Goal: Task Accomplishment & Management: Use online tool/utility

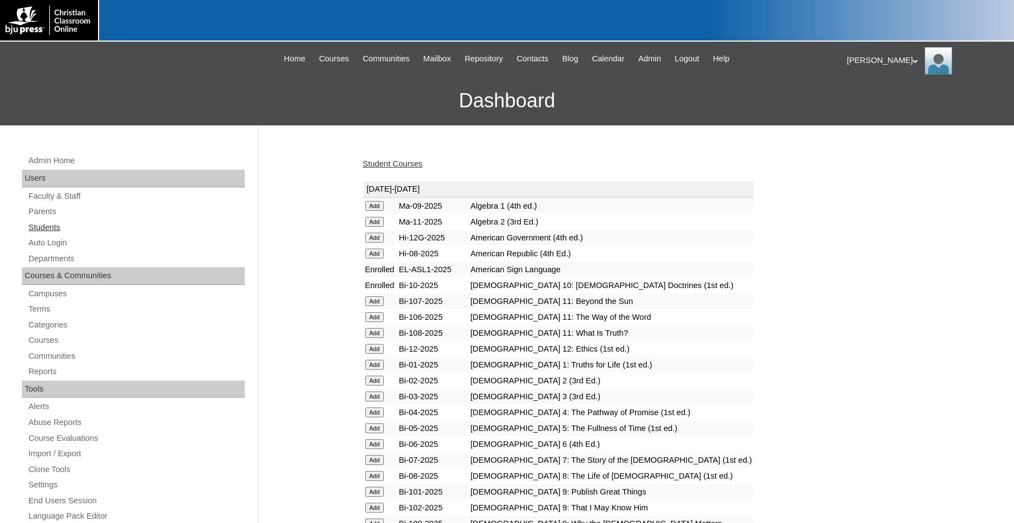
click at [57, 227] on link "Students" at bounding box center [135, 228] width 217 height 14
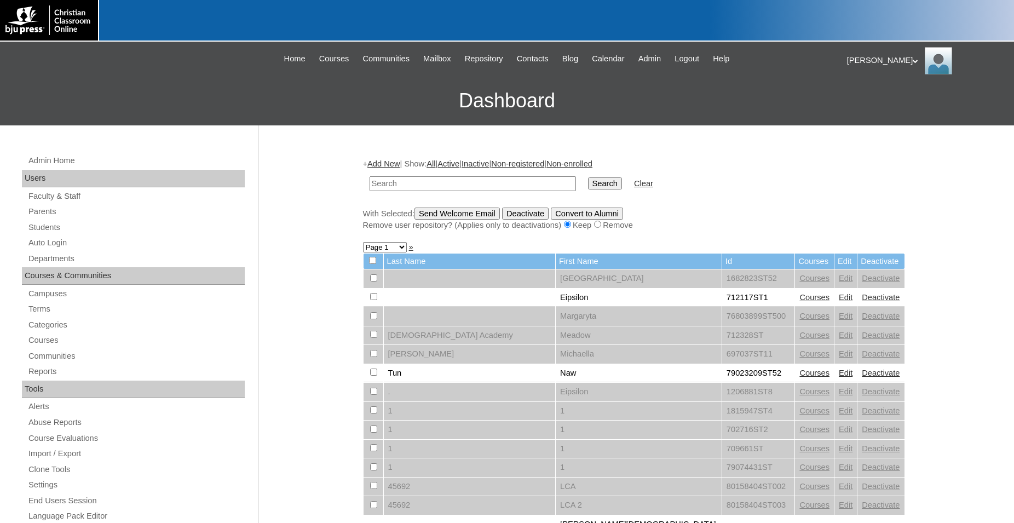
click at [495, 186] on input "text" at bounding box center [473, 183] width 207 height 15
type input "80130006"
click at [588, 177] on input "Search" at bounding box center [605, 183] width 34 height 12
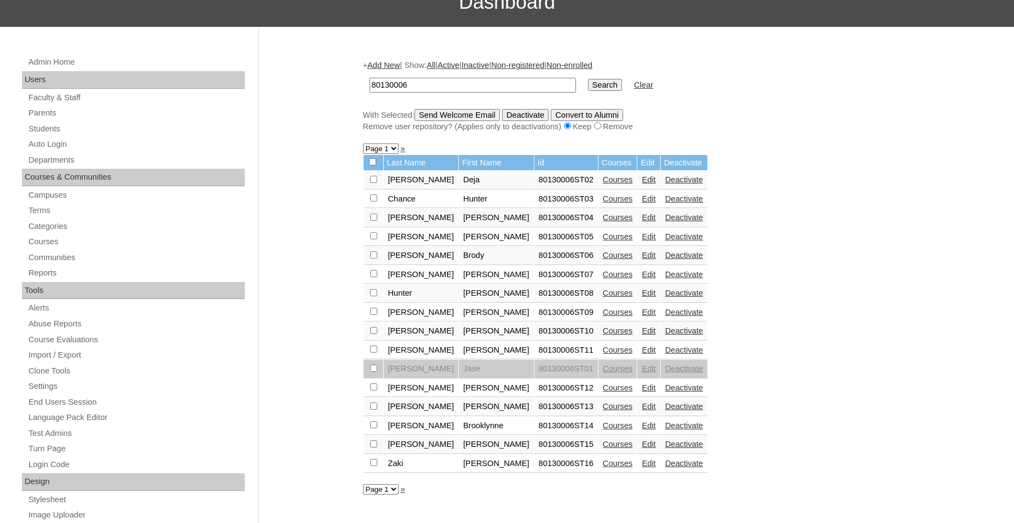
scroll to position [112, 0]
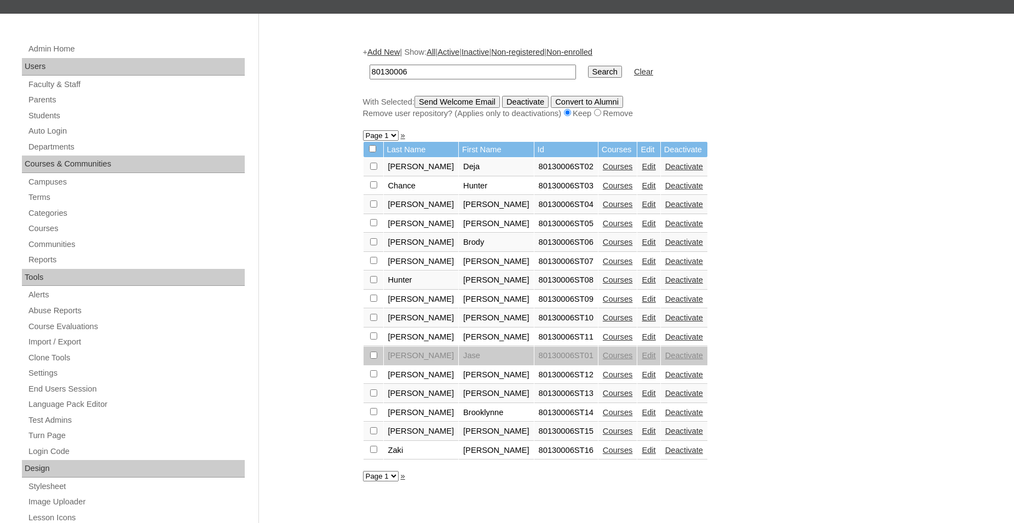
click at [374, 152] on input "checkbox" at bounding box center [372, 148] width 7 height 7
checkbox input "true"
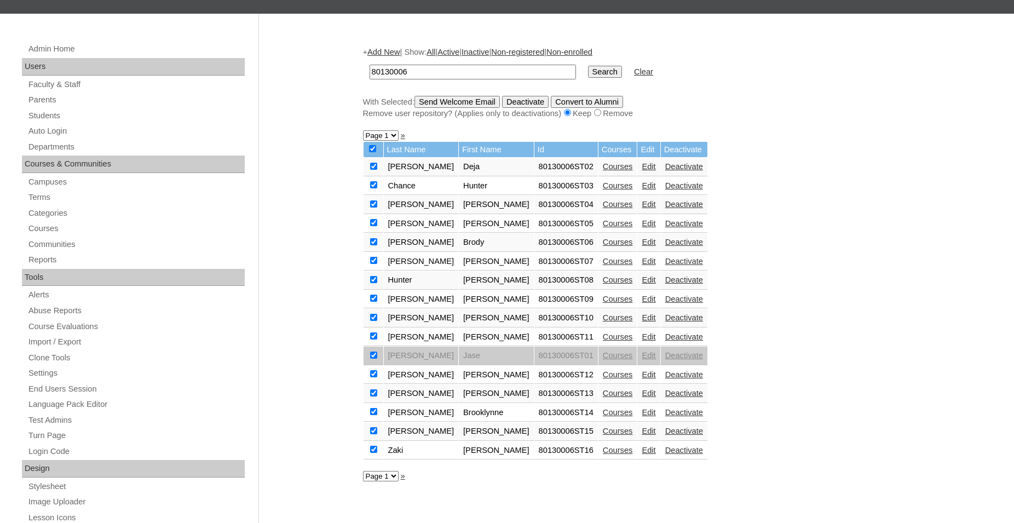
checkbox input "true"
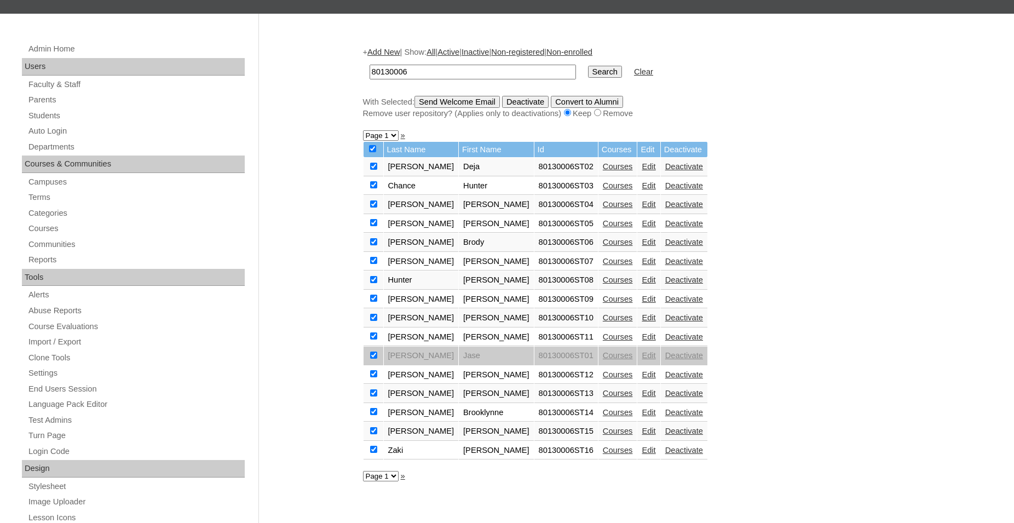
checkbox input "true"
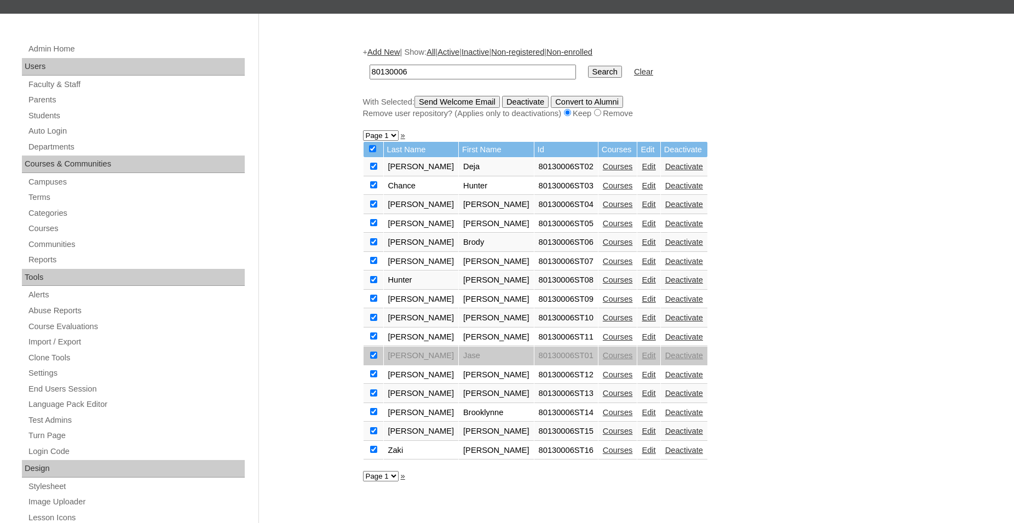
checkbox input "true"
click at [374, 359] on input "checkbox" at bounding box center [373, 355] width 7 height 7
checkbox input "false"
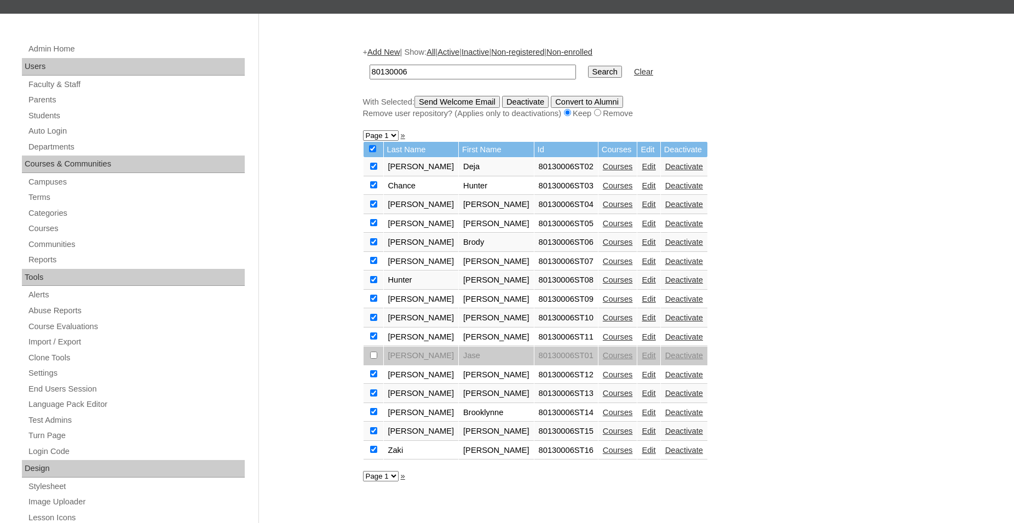
click at [479, 103] on input "Send Welcome Email" at bounding box center [457, 102] width 85 height 12
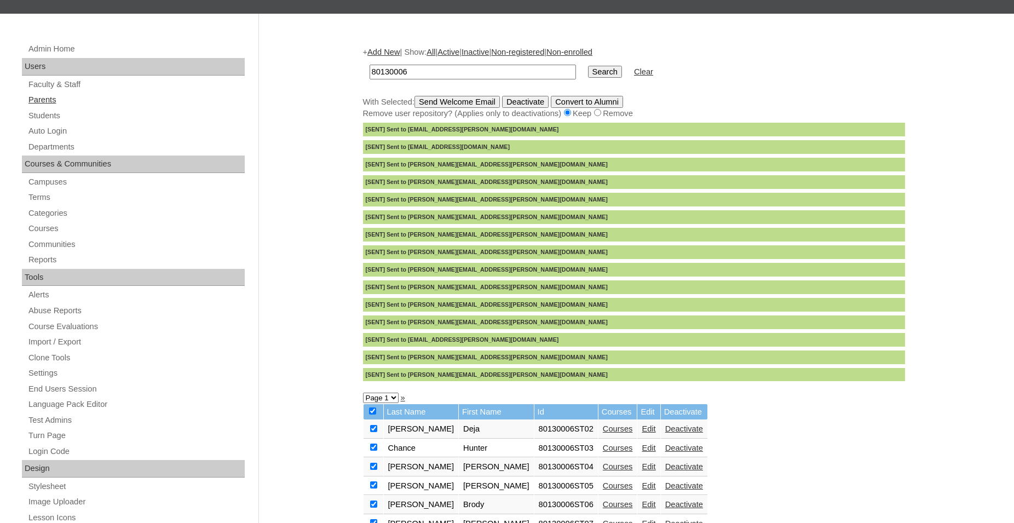
click at [43, 102] on link "Parents" at bounding box center [135, 100] width 217 height 14
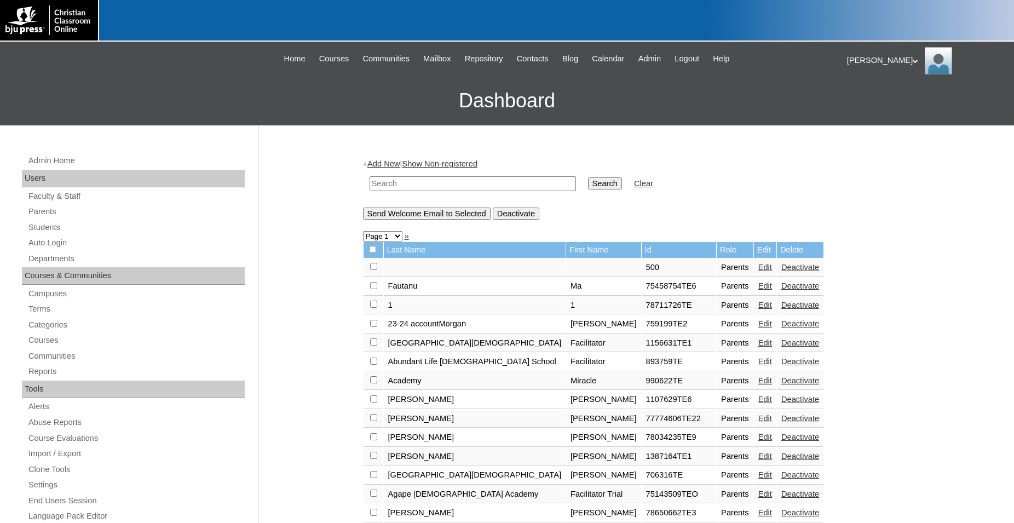
click at [461, 187] on input "text" at bounding box center [473, 183] width 207 height 15
type input "80130006"
click at [588, 177] on input "Search" at bounding box center [605, 183] width 34 height 12
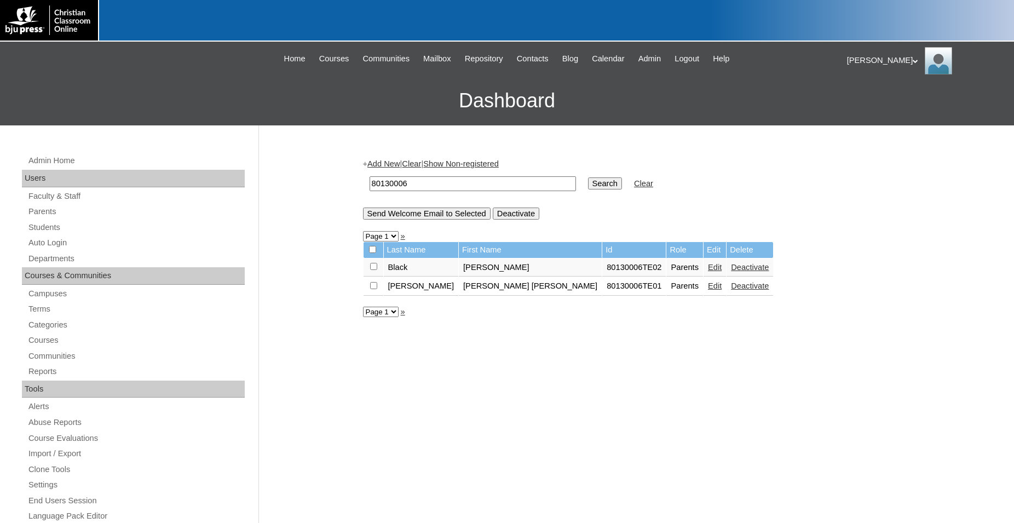
click at [371, 270] on input "checkbox" at bounding box center [373, 266] width 7 height 7
checkbox input "true"
click at [438, 214] on input "Send Welcome Email to Selected" at bounding box center [427, 214] width 128 height 12
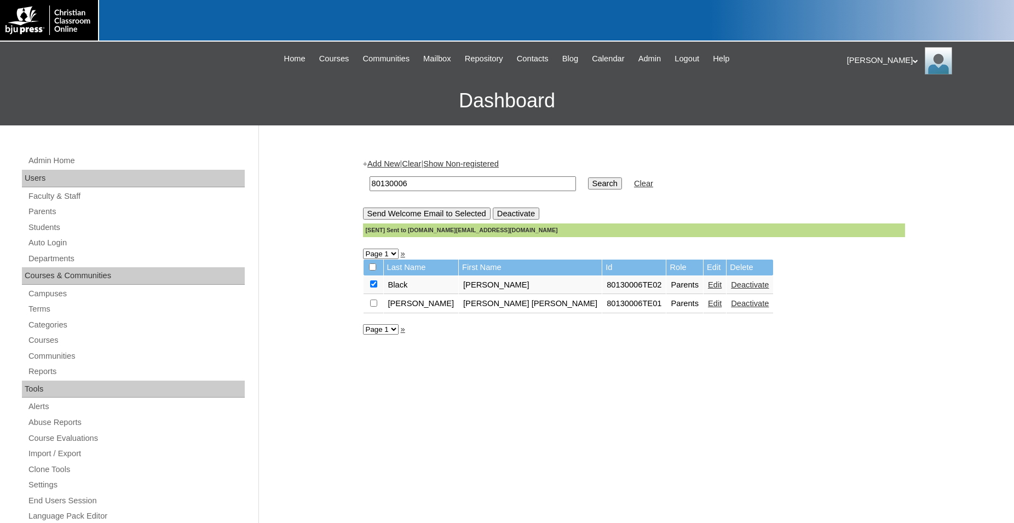
drag, startPoint x: 442, startPoint y: 186, endPoint x: 328, endPoint y: 184, distance: 113.4
click at [370, 184] on input "80130006" at bounding box center [473, 183] width 207 height 15
type input "783856"
click at [588, 177] on input "Search" at bounding box center [605, 183] width 34 height 12
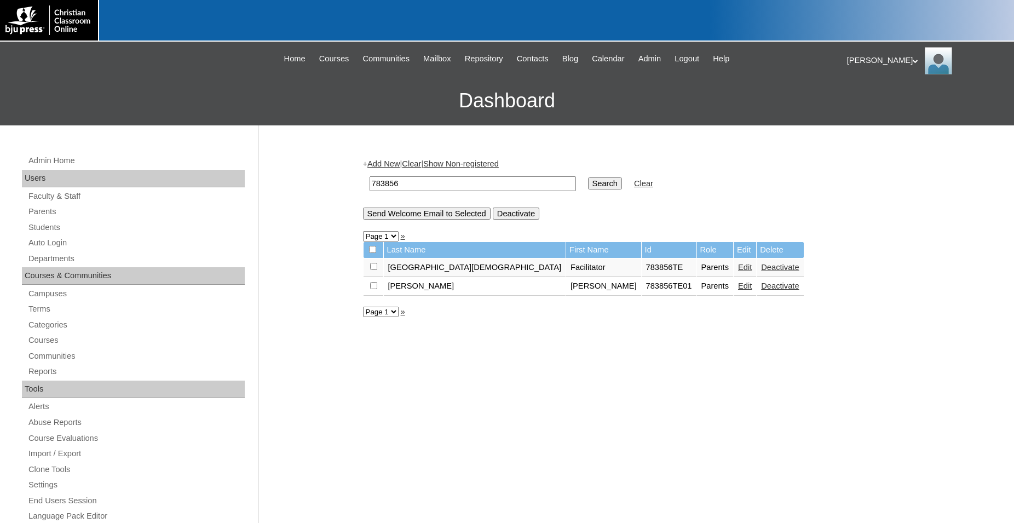
click at [520, 17] on div at bounding box center [507, 21] width 1014 height 42
drag, startPoint x: 575, startPoint y: 273, endPoint x: 603, endPoint y: 277, distance: 27.6
click at [642, 277] on td "783856TE" at bounding box center [669, 268] width 55 height 19
copy td "783856"
click at [48, 230] on link "Students" at bounding box center [135, 228] width 217 height 14
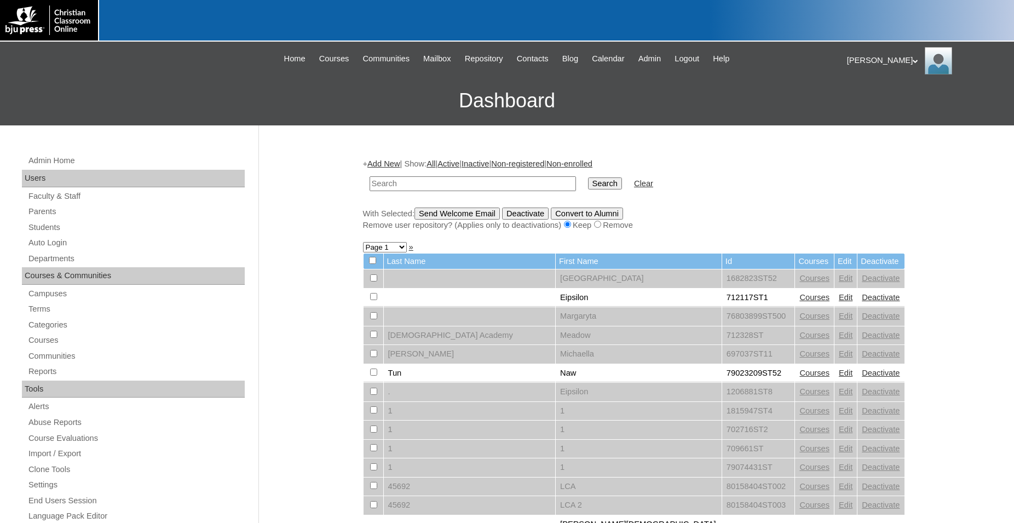
click at [429, 180] on input "text" at bounding box center [473, 183] width 207 height 15
type input "783856"
click at [588, 177] on input "Search" at bounding box center [605, 183] width 34 height 12
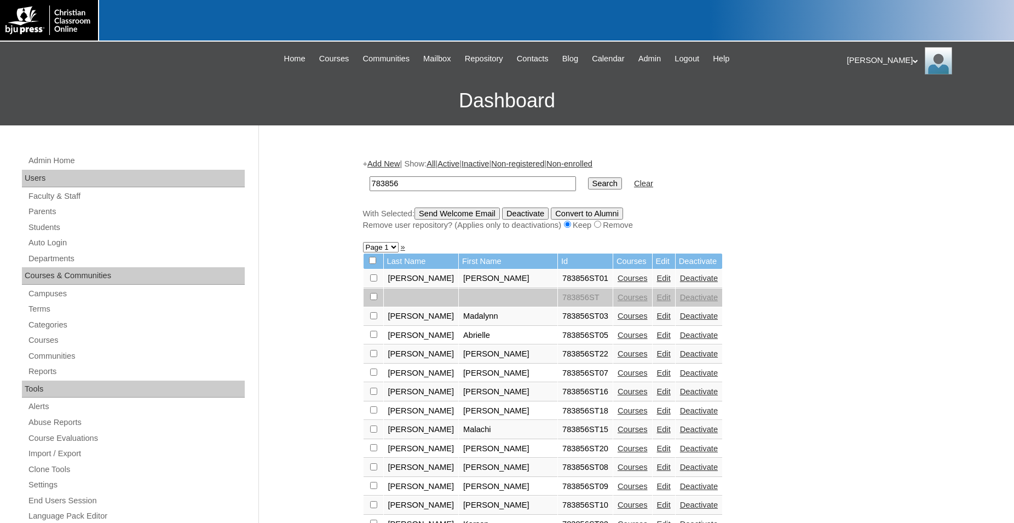
click at [51, 244] on link "Auto Login" at bounding box center [135, 243] width 217 height 14
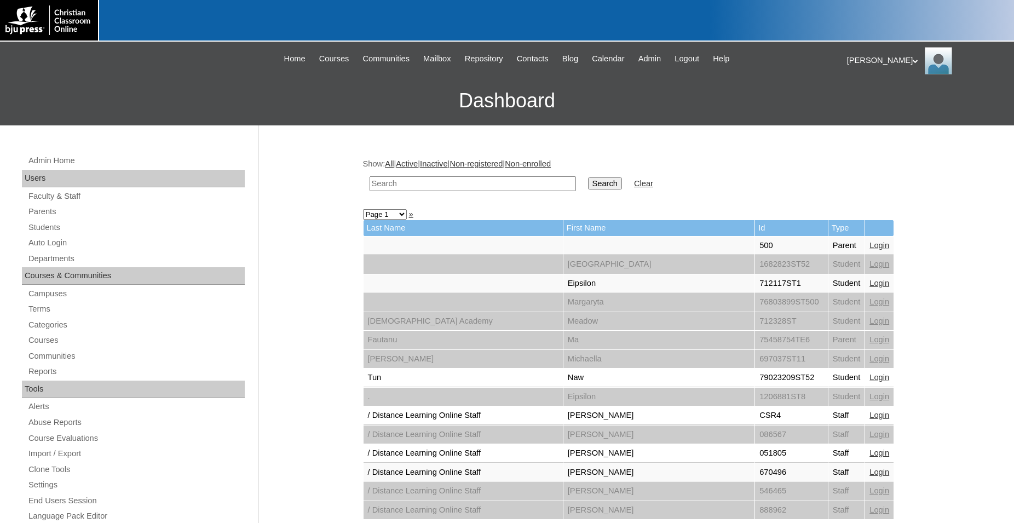
click at [476, 185] on input "text" at bounding box center [473, 183] width 207 height 15
type input "8"
type input "783856"
click at [588, 177] on input "Search" at bounding box center [605, 183] width 34 height 12
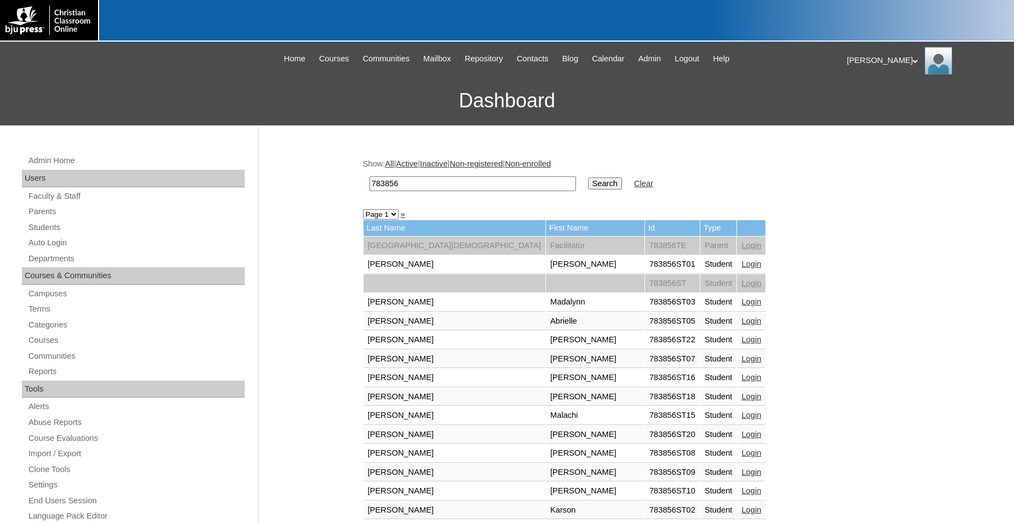
click at [742, 322] on link "Login" at bounding box center [752, 321] width 20 height 9
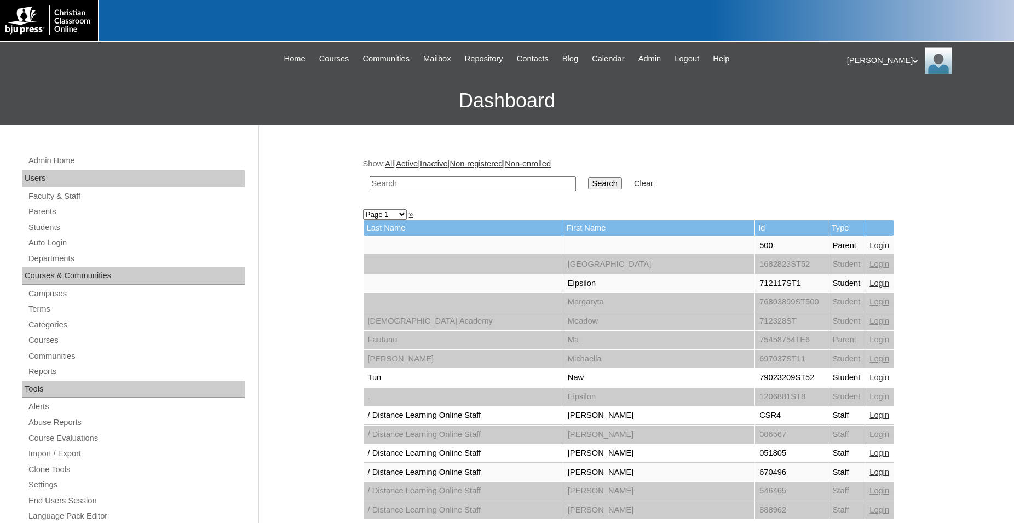
click at [479, 184] on input "text" at bounding box center [473, 183] width 207 height 15
type input "783856"
click at [588, 177] on input "Search" at bounding box center [605, 183] width 34 height 12
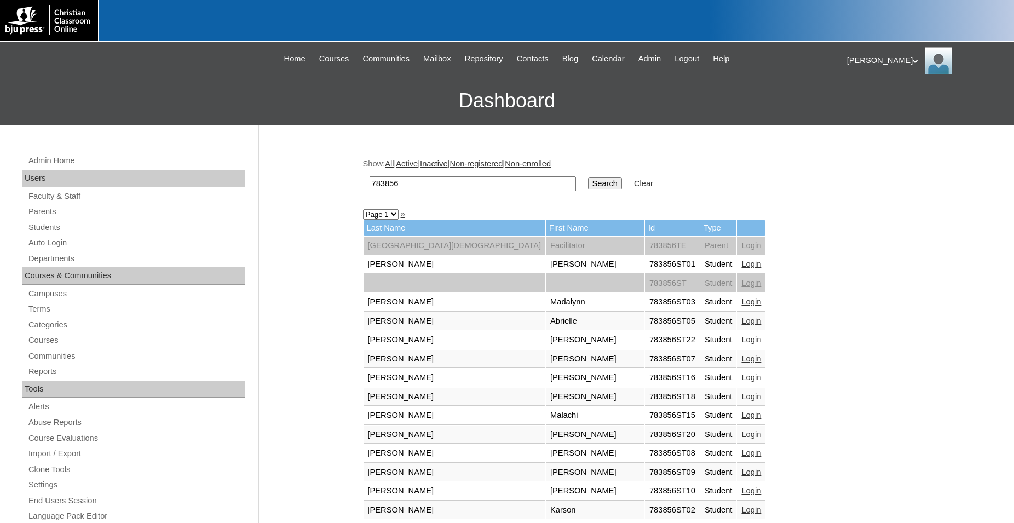
click at [742, 323] on link "Login" at bounding box center [752, 321] width 20 height 9
